Goal: Navigation & Orientation: Find specific page/section

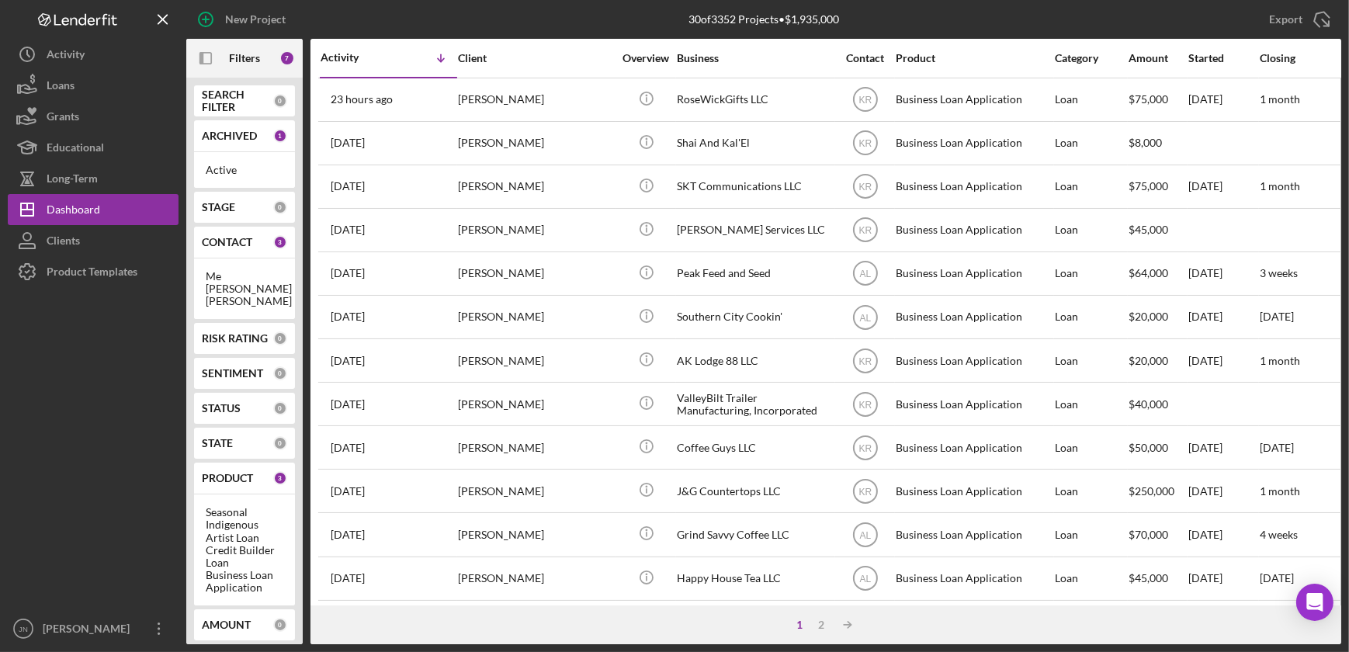
scroll to position [217, 0]
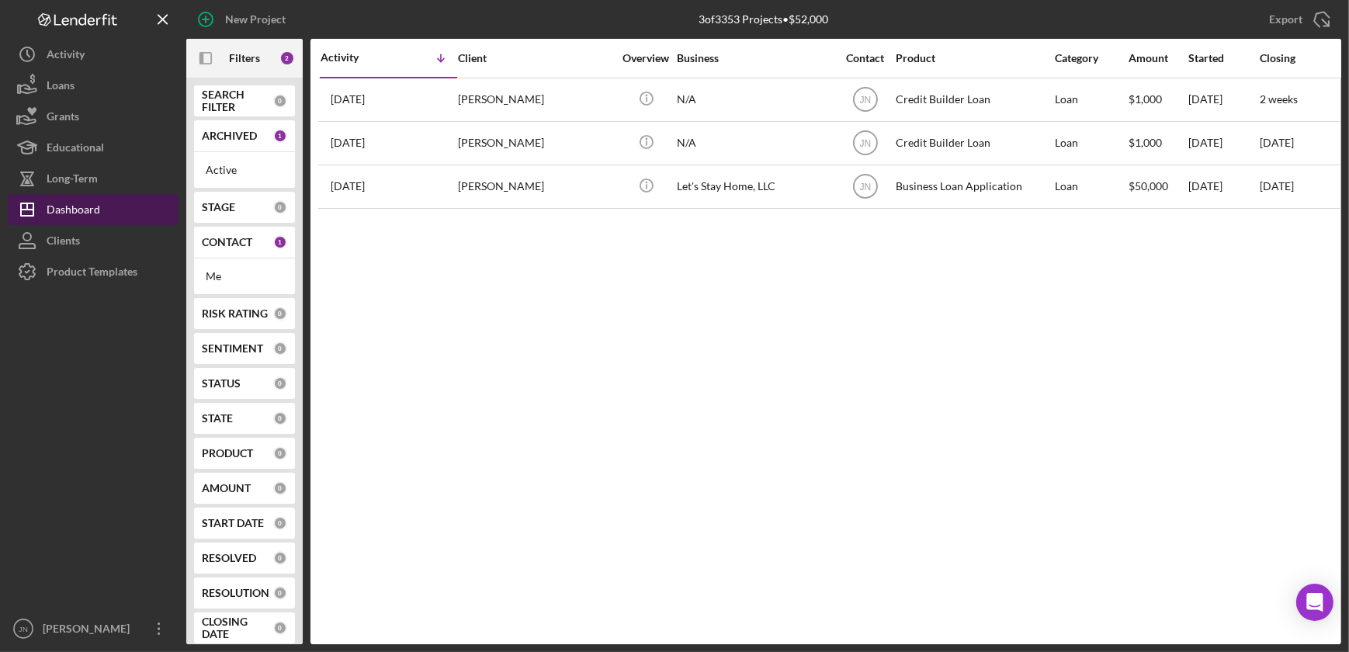
click at [64, 202] on div "Dashboard" at bounding box center [74, 211] width 54 height 35
click at [248, 376] on div "STATUS 0" at bounding box center [244, 383] width 85 height 14
